Goal: Information Seeking & Learning: Compare options

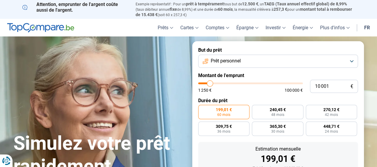
type input "12 000"
type input "12000"
type input "12 250"
type input "12250"
type input "12 750"
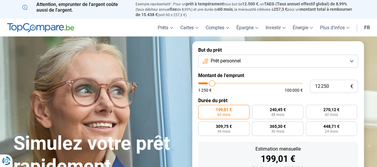
type input "12750"
type input "13 250"
type input "13250"
type input "13 500"
type input "13500"
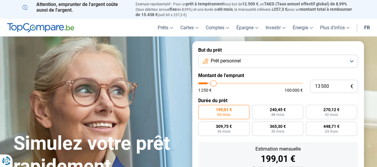
type input "14 250"
type input "14250"
type input "14 750"
type input "14750"
type input "15 000"
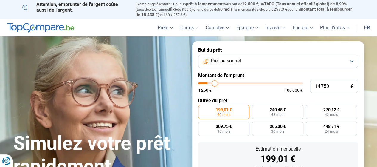
type input "15000"
type input "15 250"
type input "15250"
type input "16 000"
type input "16000"
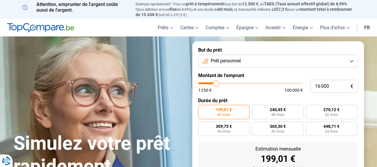
type input "16 250"
type input "16250"
type input "16 750"
type input "16750"
type input "17 250"
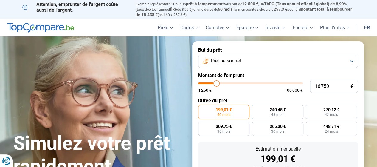
type input "17250"
type input "17 500"
type input "17500"
type input "17 750"
type input "17750"
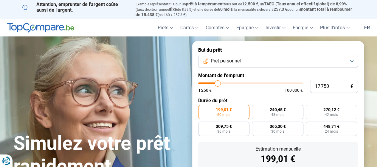
type input "18 250"
type input "18250"
type input "18 500"
type input "18500"
type input "18 750"
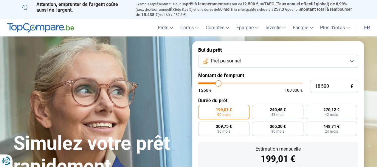
type input "18750"
type input "19 000"
type input "19000"
type input "19 250"
type input "19250"
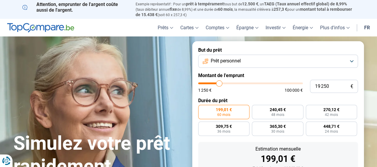
type input "19 500"
type input "19500"
type input "19 750"
type input "19750"
type input "20 250"
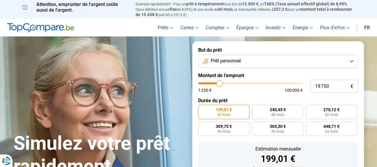
type input "20250"
type input "20 500"
type input "20500"
type input "20 750"
type input "20750"
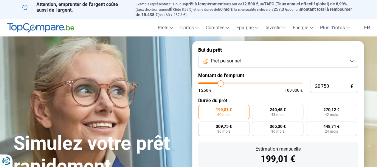
type input "21 000"
type input "21000"
type input "21 250"
type input "21250"
type input "21 500"
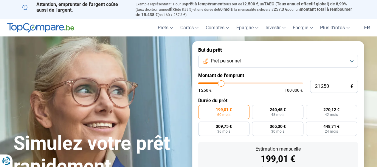
type input "21500"
type input "22 000"
type input "22000"
type input "22 500"
type input "22500"
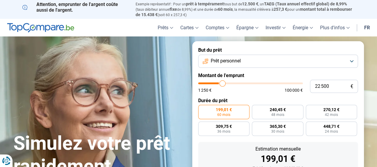
type input "23 000"
type input "23000"
type input "23 250"
type input "23250"
type input "23 500"
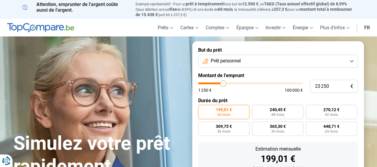
type input "23500"
type input "23 750"
type input "23750"
type input "24 250"
type input "24250"
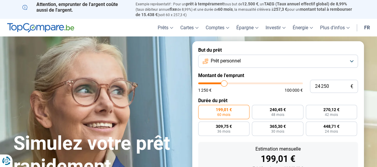
type input "24 500"
type input "24500"
type input "24 750"
type input "24750"
type input "25 000"
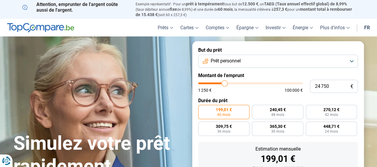
type input "25000"
type input "25 500"
type input "25500"
type input "26 000"
type input "26000"
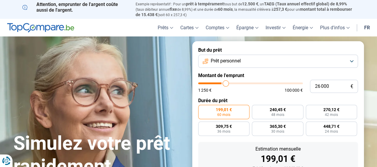
type input "26 500"
type input "26500"
type input "26 750"
type input "26750"
type input "27 000"
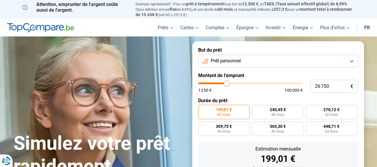
type input "27000"
type input "27 500"
type input "27500"
type input "27 750"
type input "27750"
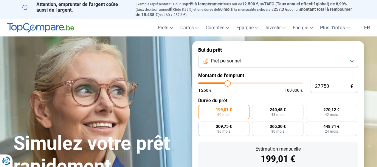
type input "28 000"
type input "28000"
type input "28 500"
type input "28500"
type input "28 750"
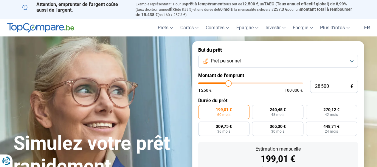
type input "28750"
type input "29 250"
type input "29250"
type input "31 000"
type input "31000"
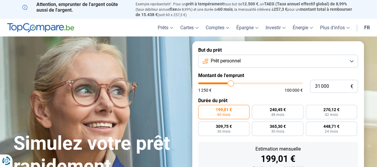
type input "32 250"
type input "32250"
type input "33 500"
type input "33500"
type input "34 750"
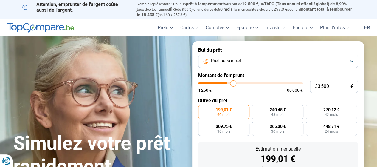
type input "34750"
type input "35 750"
type input "35750"
type input "36 750"
type input "36750"
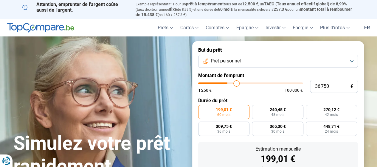
type input "37 250"
type input "37250"
type input "37 750"
type input "37750"
type input "38 750"
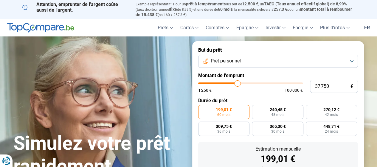
type input "38750"
type input "39 000"
type input "39000"
type input "39 750"
type input "39750"
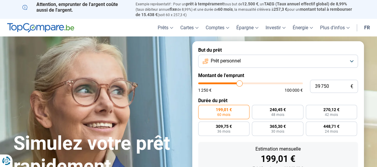
type input "40 500"
type input "40500"
type input "41 000"
type input "41000"
type input "41 500"
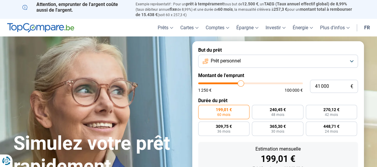
type input "41500"
type input "42 250"
type input "42250"
type input "42 750"
type input "42750"
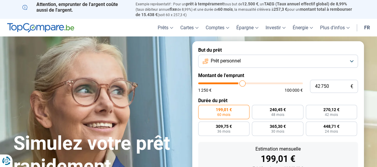
type input "43 500"
type input "43500"
type input "43 750"
type input "43750"
type input "44 500"
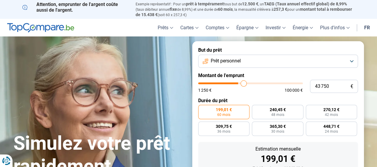
type input "44500"
type input "44 750"
type input "44750"
type input "45 000"
type input "45000"
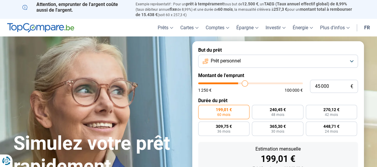
type input "46 250"
type input "46250"
type input "46 500"
type input "46500"
type input "47 000"
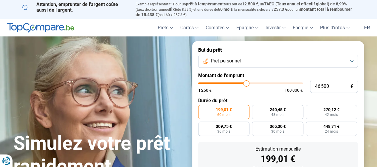
type input "47000"
type input "47 750"
type input "47750"
type input "48 250"
type input "48250"
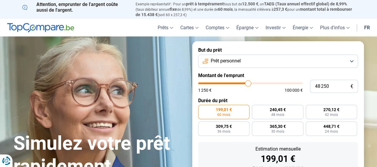
type input "49 000"
type input "49000"
type input "49 750"
type input "49750"
type input "50 000"
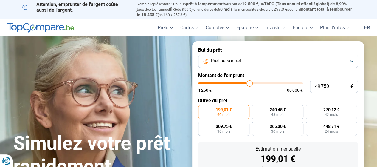
type input "50000"
type input "50 500"
type input "50500"
type input "50 750"
type input "50750"
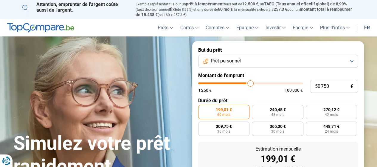
type input "51 000"
type input "51000"
type input "51 500"
type input "51500"
type input "52 000"
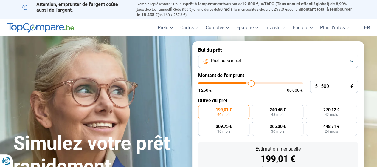
type input "52000"
type input "52 500"
type input "52500"
type input "52 750"
type input "52750"
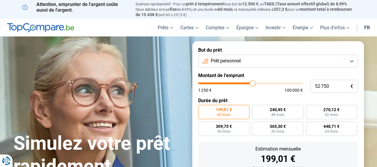
type input "53 000"
type input "53000"
type input "53 500"
type input "53500"
type input "53 750"
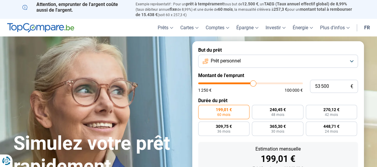
type input "53750"
type input "54 250"
type input "54250"
type input "54 750"
type input "54750"
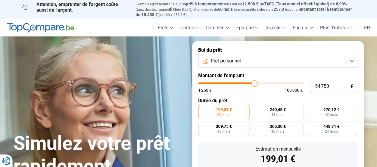
type input "55 000"
type input "55000"
type input "55 250"
type input "55250"
type input "55 750"
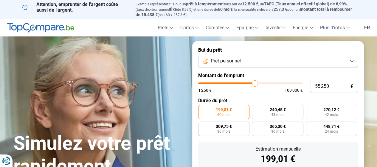
type input "55750"
type input "56 250"
type input "56250"
type input "56 750"
type input "56750"
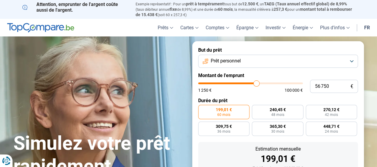
type input "57 250"
type input "57250"
type input "57 750"
type input "57750"
type input "58 000"
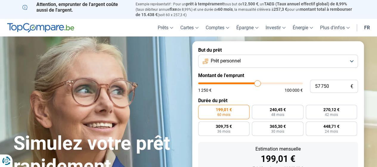
type input "58000"
type input "58 250"
type input "58250"
type input "58 500"
type input "58500"
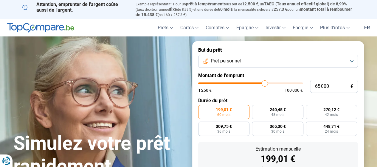
drag, startPoint x: 212, startPoint y: 83, endPoint x: 264, endPoint y: 84, distance: 52.7
click at [264, 84] on input "range" at bounding box center [250, 83] width 105 height 2
